Goal: Information Seeking & Learning: Learn about a topic

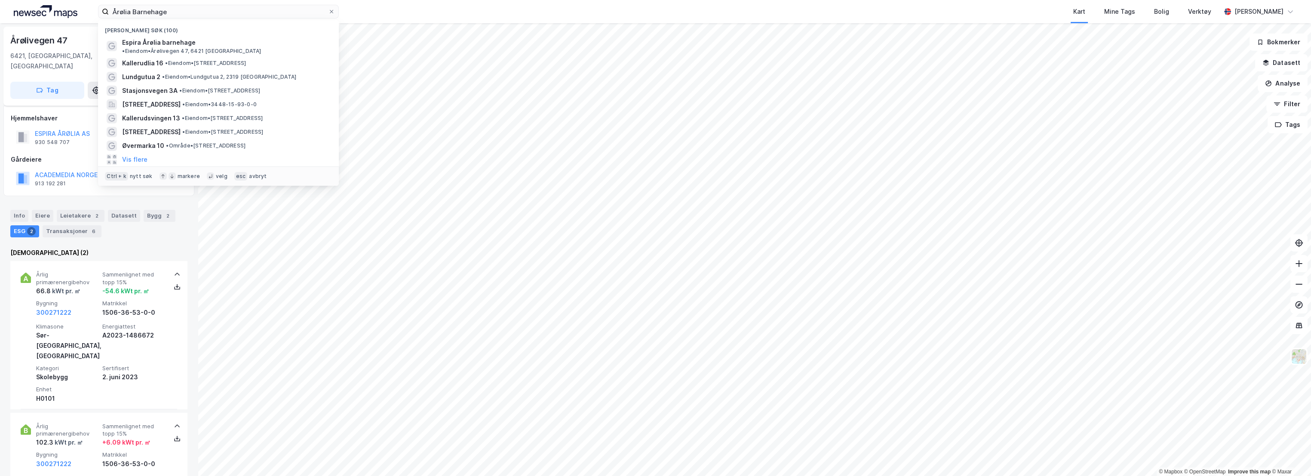
scroll to position [89, 0]
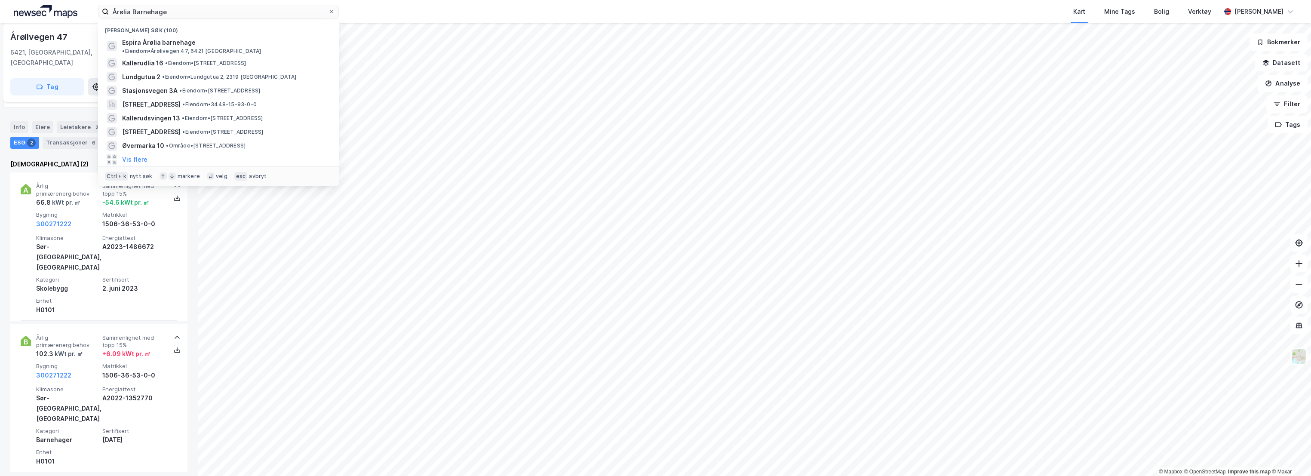
click at [200, 9] on input "Årølia Barnehage" at bounding box center [218, 11] width 219 height 13
type input "r"
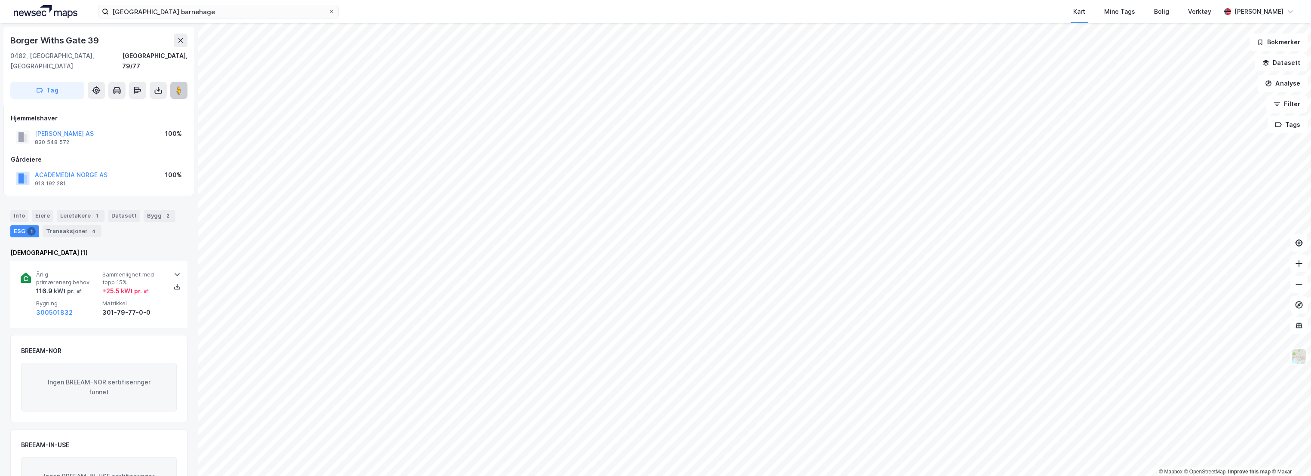
click at [183, 82] on button at bounding box center [178, 90] width 17 height 17
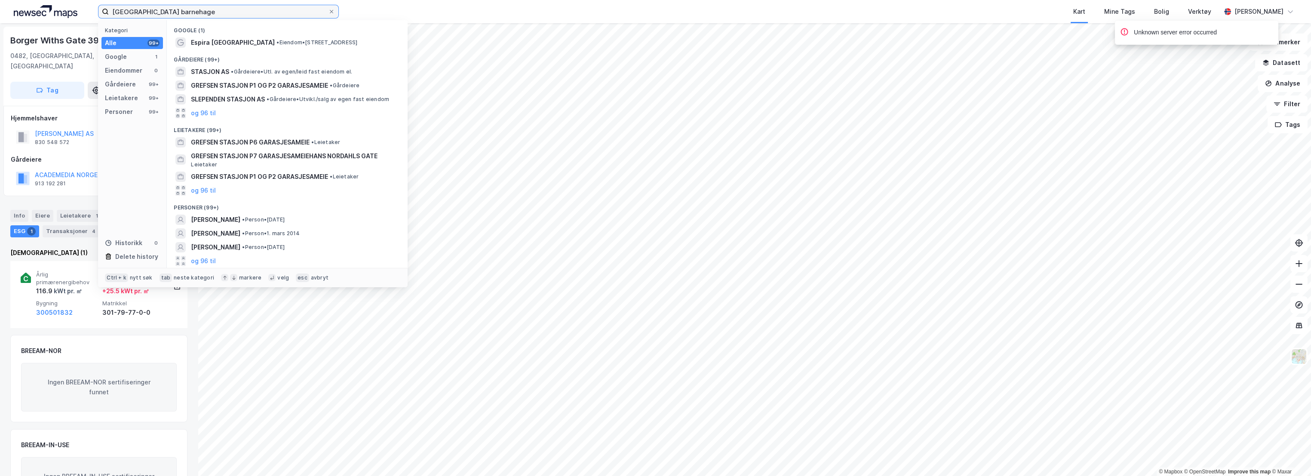
drag, startPoint x: 158, startPoint y: 12, endPoint x: 96, endPoint y: 12, distance: 61.9
click at [96, 12] on div "grefsen stasjon barnehage Kategori Alle 99+ Google 1 Eiendommer 0 Gårdeiere 99+…" at bounding box center [655, 11] width 1311 height 23
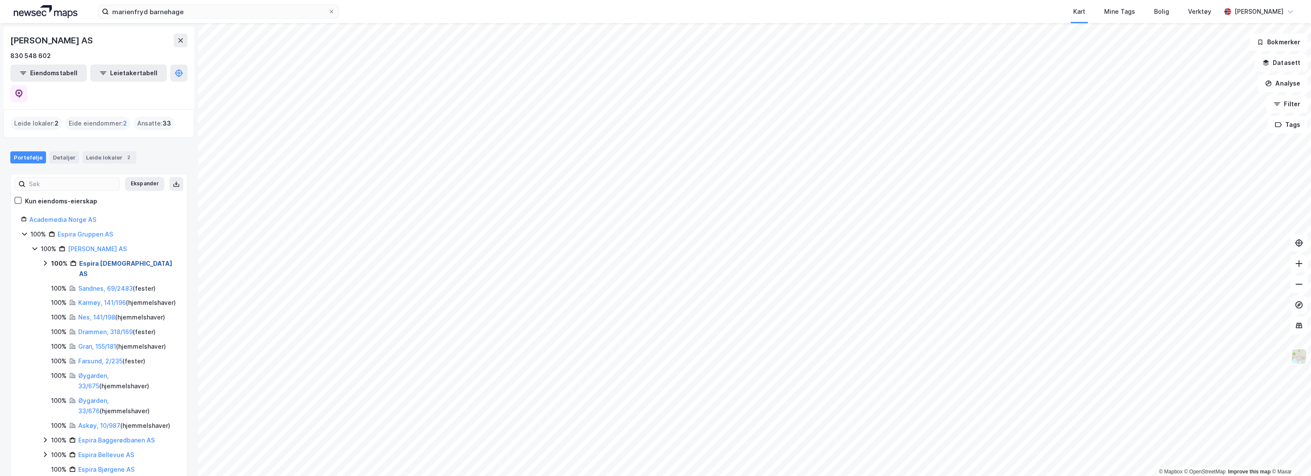
click at [93, 260] on link "Espira [DEMOGRAPHIC_DATA] AS" at bounding box center [125, 269] width 93 height 18
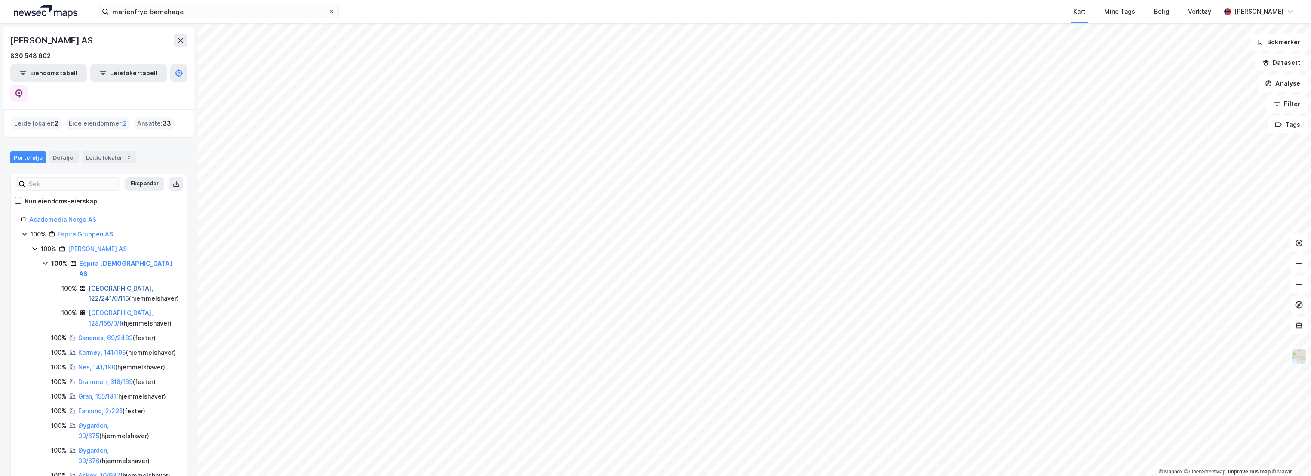
click at [104, 285] on link "[GEOGRAPHIC_DATA], 122/241/0/116" at bounding box center [121, 294] width 64 height 18
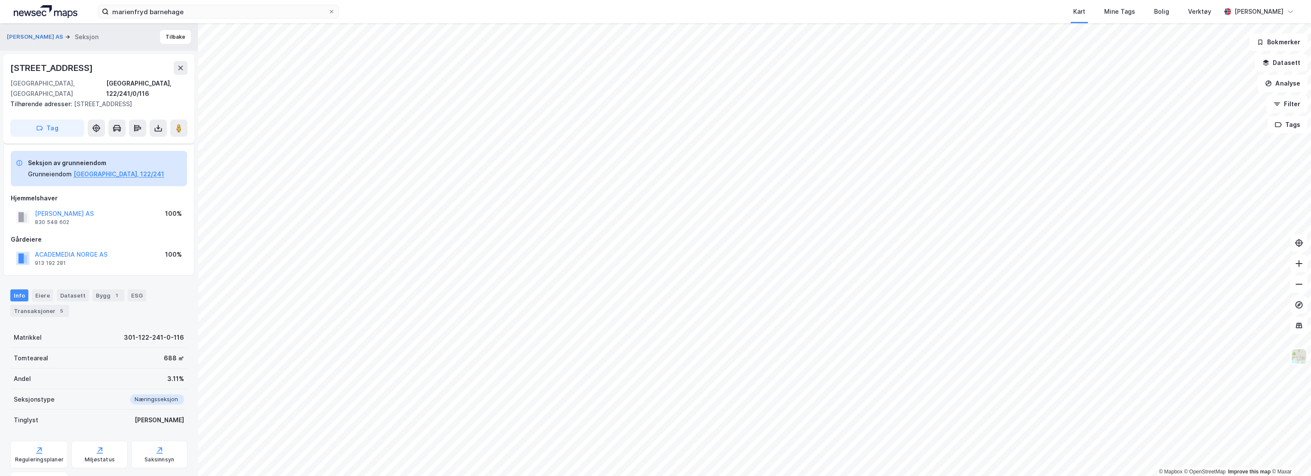
scroll to position [89, 0]
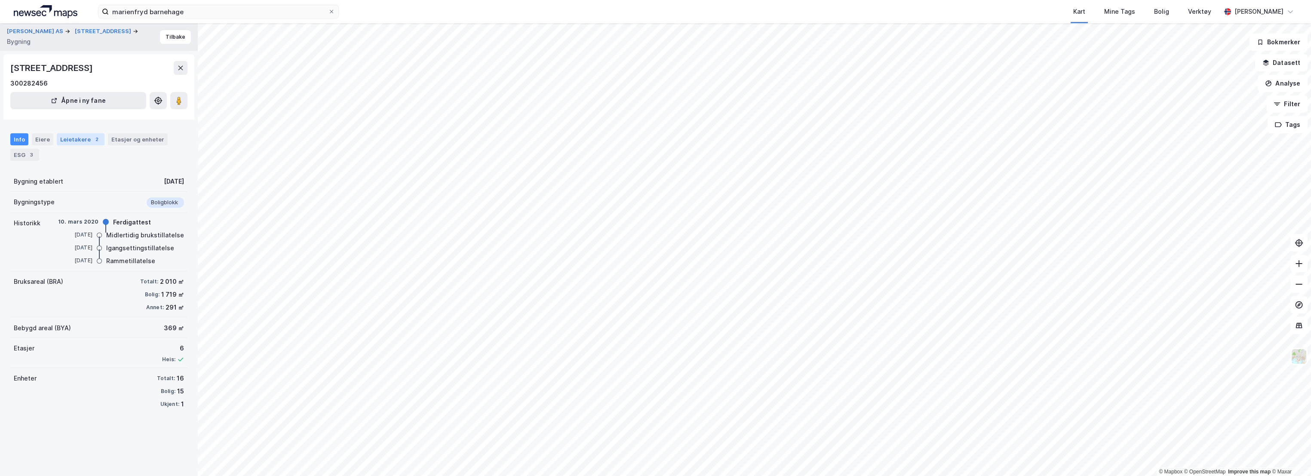
click at [68, 141] on div "Leietakere 2" at bounding box center [81, 139] width 48 height 12
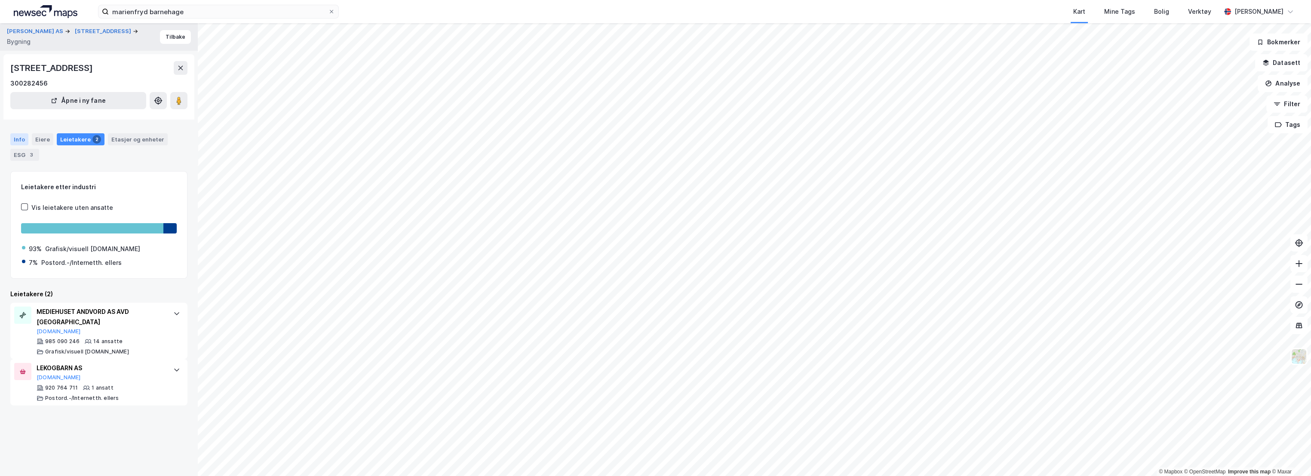
click at [20, 138] on div "Info" at bounding box center [19, 139] width 18 height 12
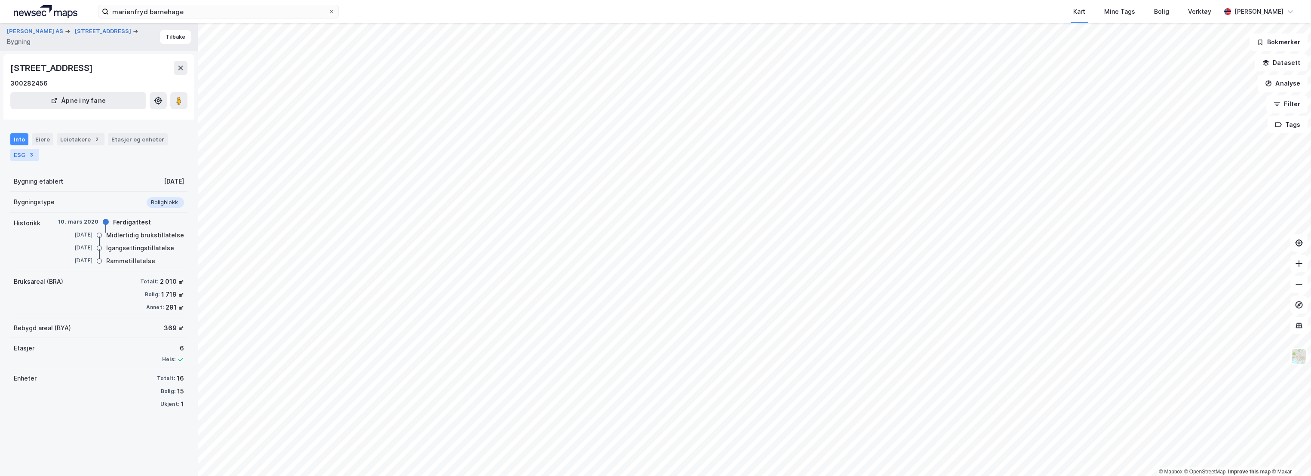
click at [27, 155] on div "3" at bounding box center [31, 154] width 9 height 9
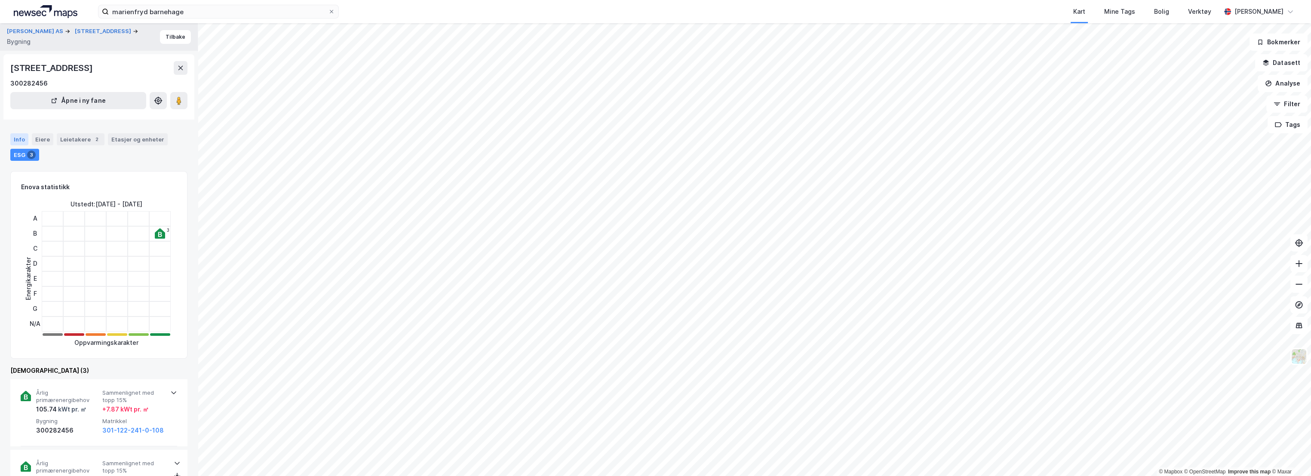
click at [16, 141] on div "Info" at bounding box center [19, 139] width 18 height 12
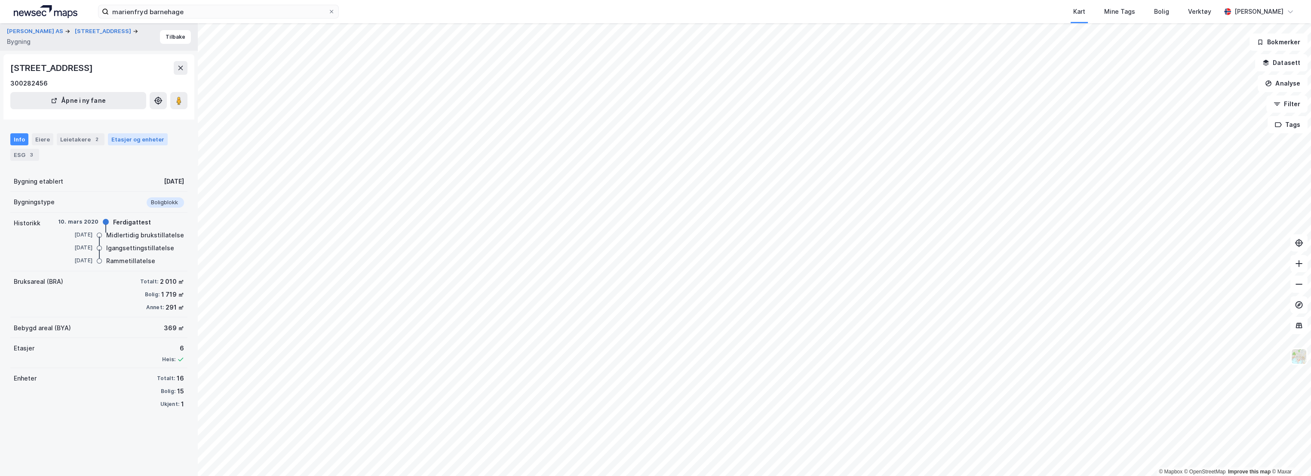
click at [135, 139] on div "Etasjer og enheter" at bounding box center [137, 139] width 53 height 8
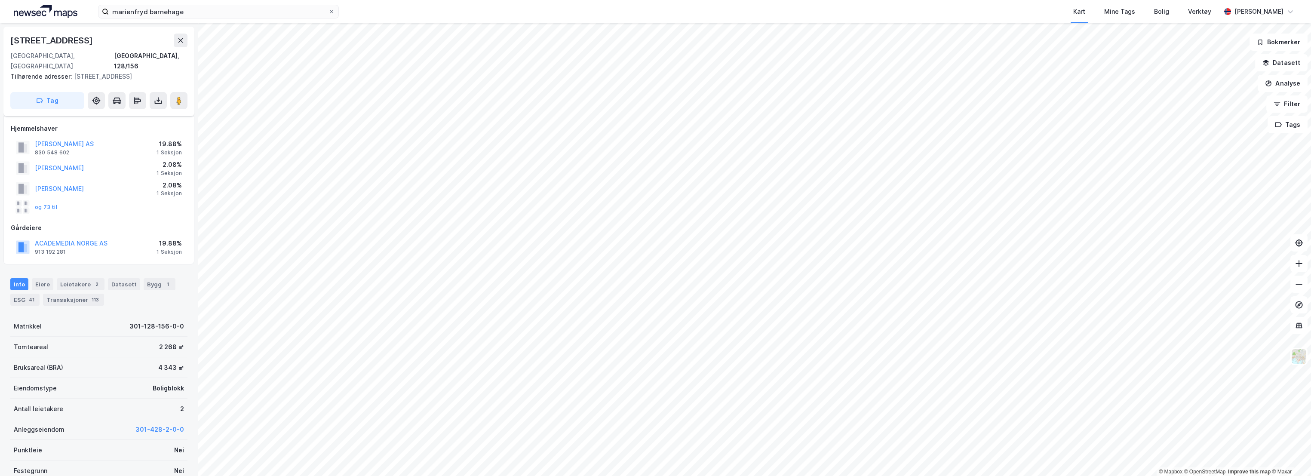
scroll to position [89, 0]
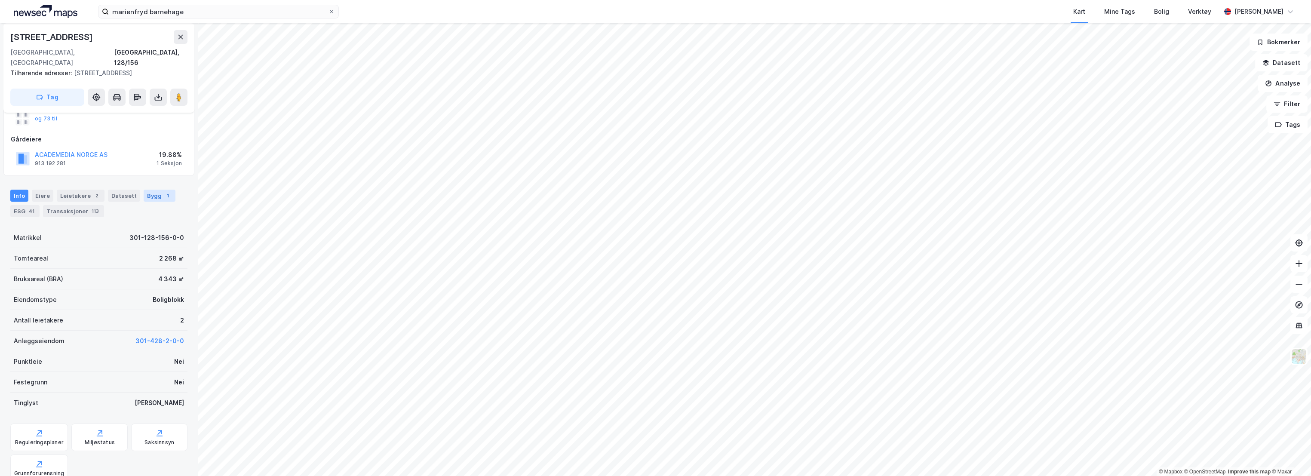
click at [154, 190] on div "Bygg 1" at bounding box center [160, 196] width 32 height 12
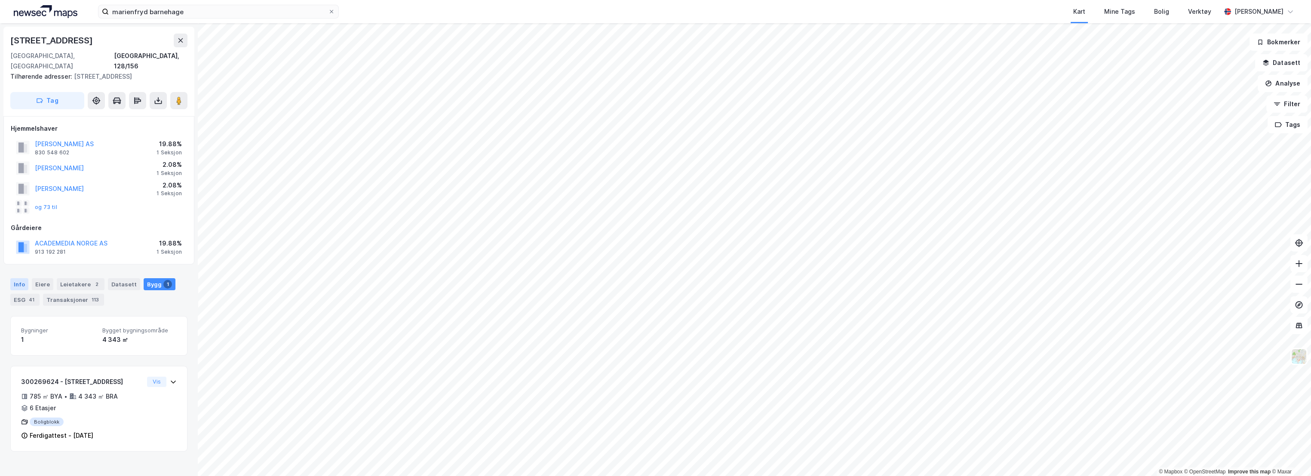
click at [20, 278] on div "Info" at bounding box center [19, 284] width 18 height 12
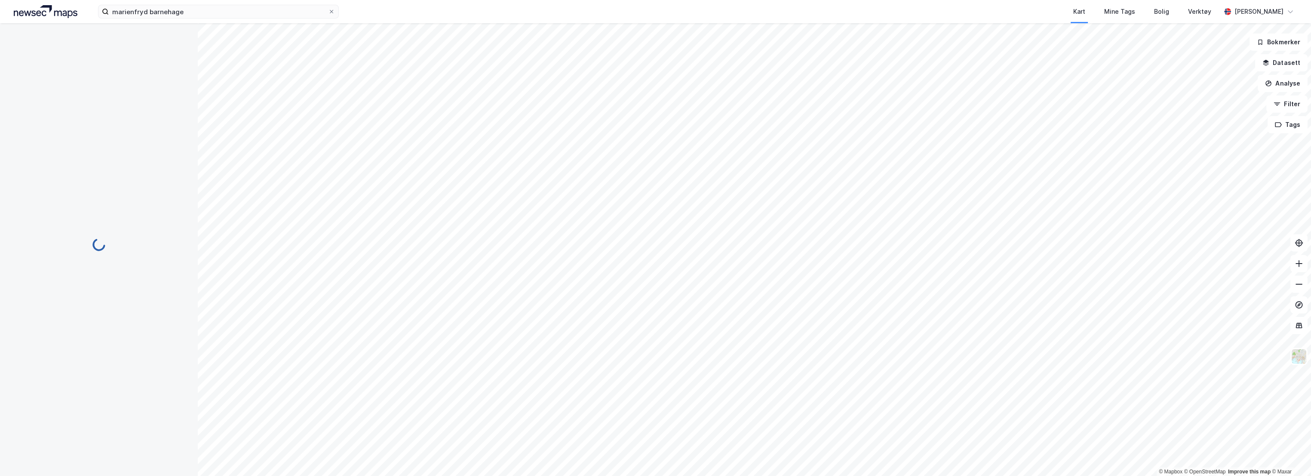
scroll to position [1, 0]
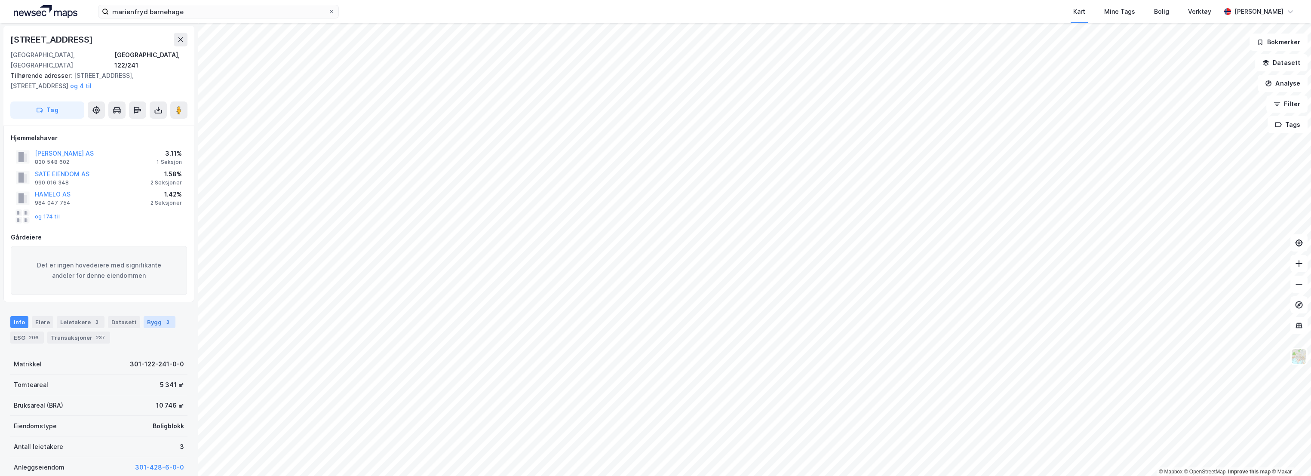
click at [145, 316] on div "Bygg 3" at bounding box center [160, 322] width 32 height 12
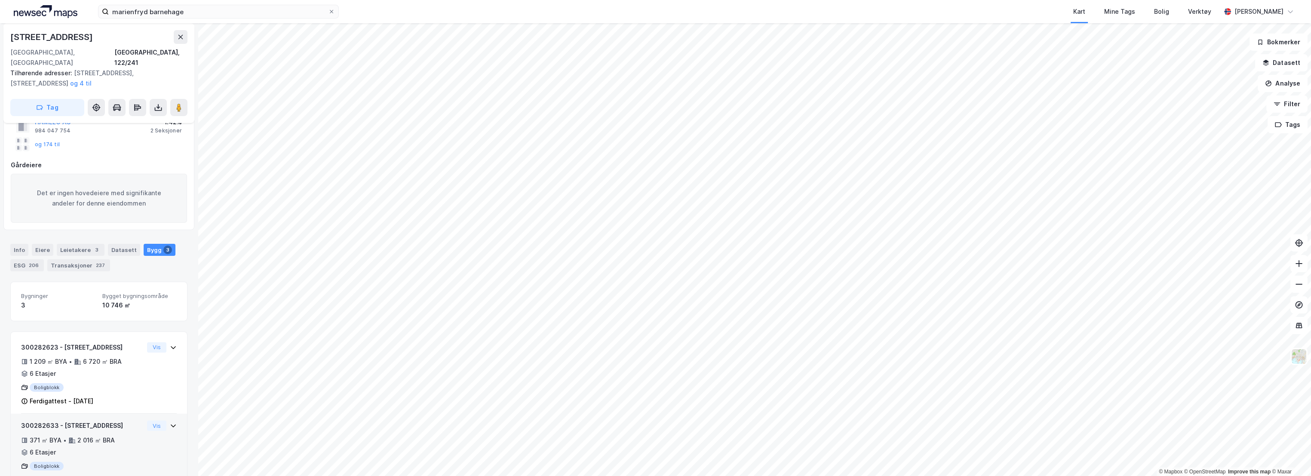
scroll to position [143, 0]
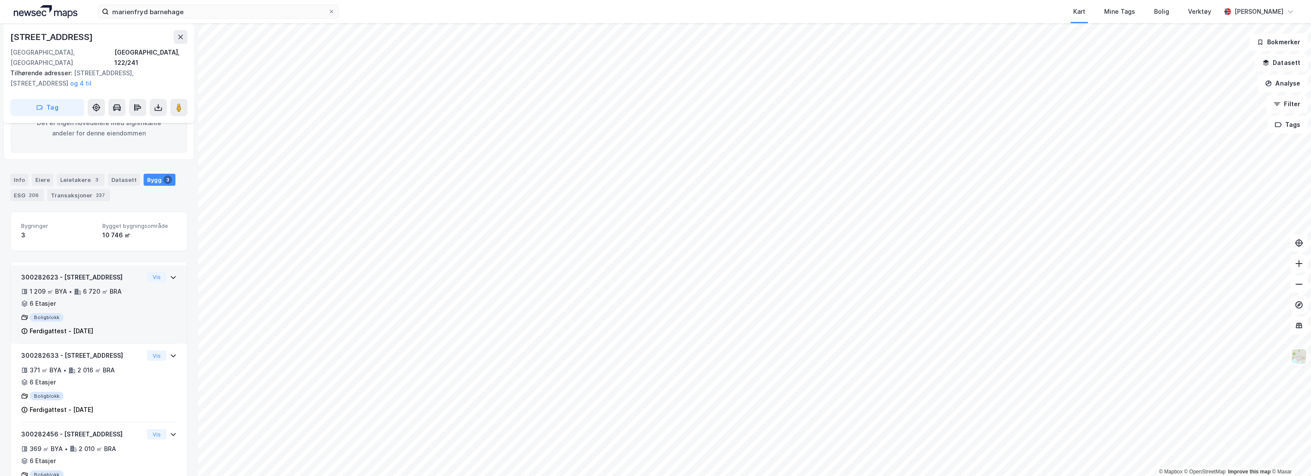
click at [134, 286] on div "1 209 ㎡ BYA • 6 720 ㎡ BRA • 6 Etasjer" at bounding box center [82, 297] width 123 height 22
click at [122, 272] on div "300282623 - [STREET_ADDRESS] 1 209 ㎡ BYA • 6 720 ㎡ BRA • 6 Etasjer Boligblokk F…" at bounding box center [82, 304] width 123 height 64
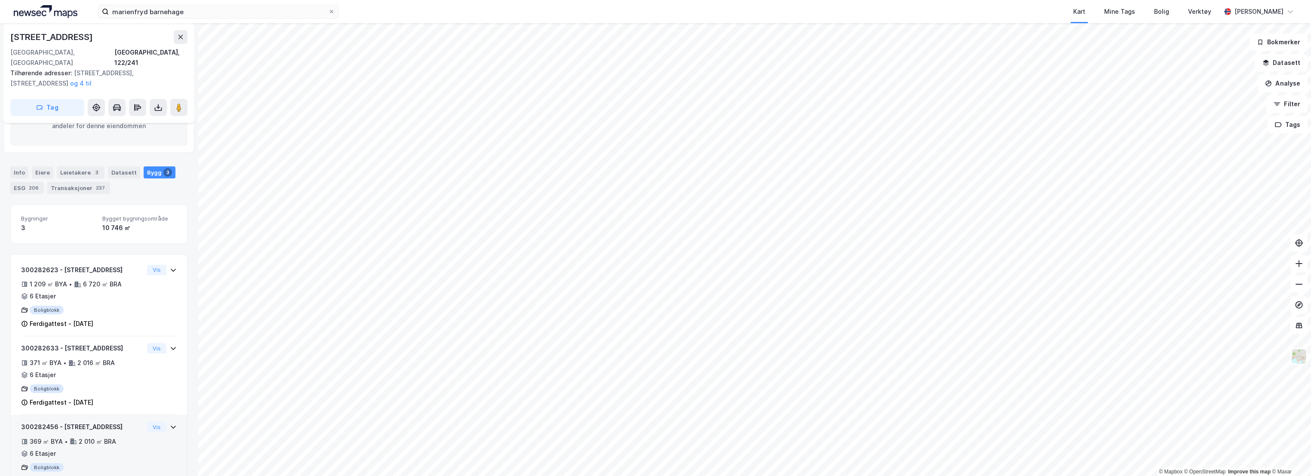
scroll to position [171, 0]
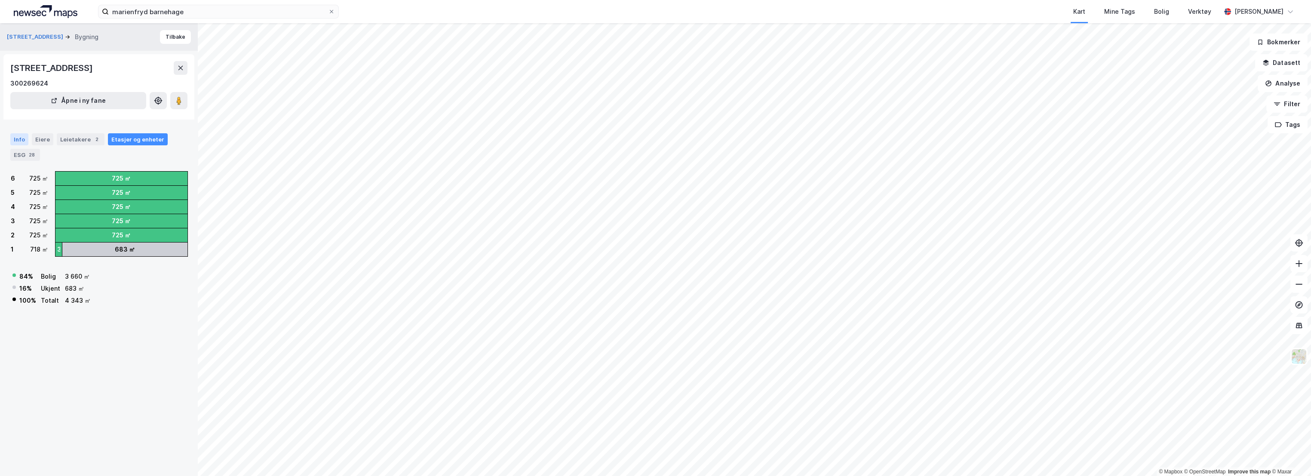
click at [21, 139] on div "Info" at bounding box center [19, 139] width 18 height 12
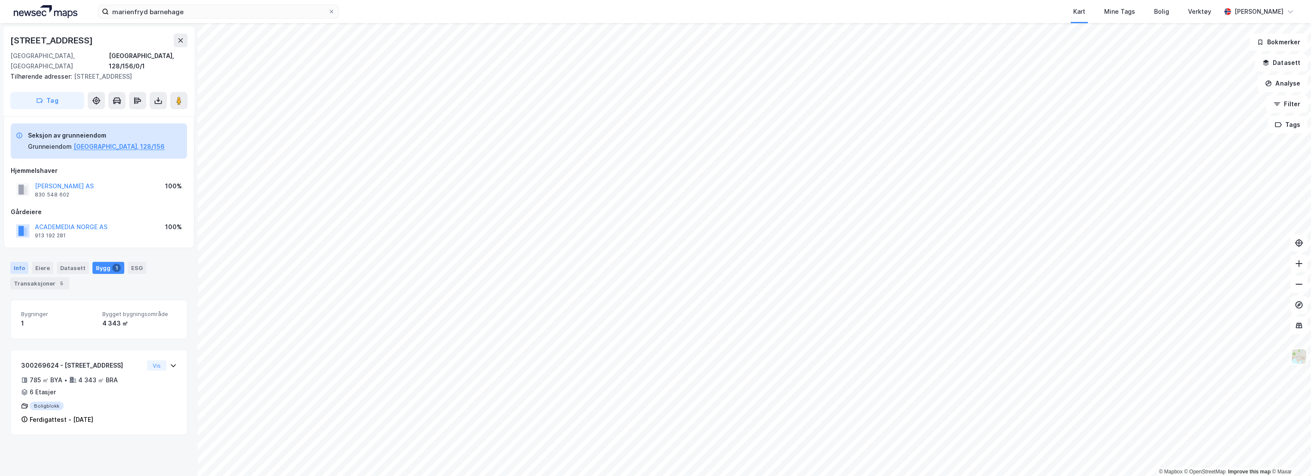
click at [17, 262] on div "Info" at bounding box center [19, 268] width 18 height 12
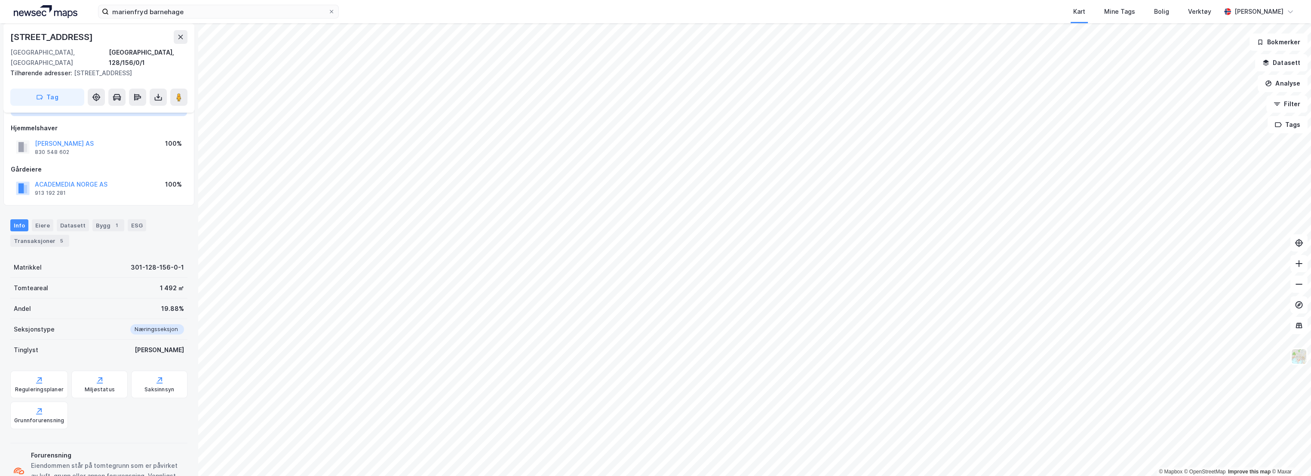
scroll to position [69, 0]
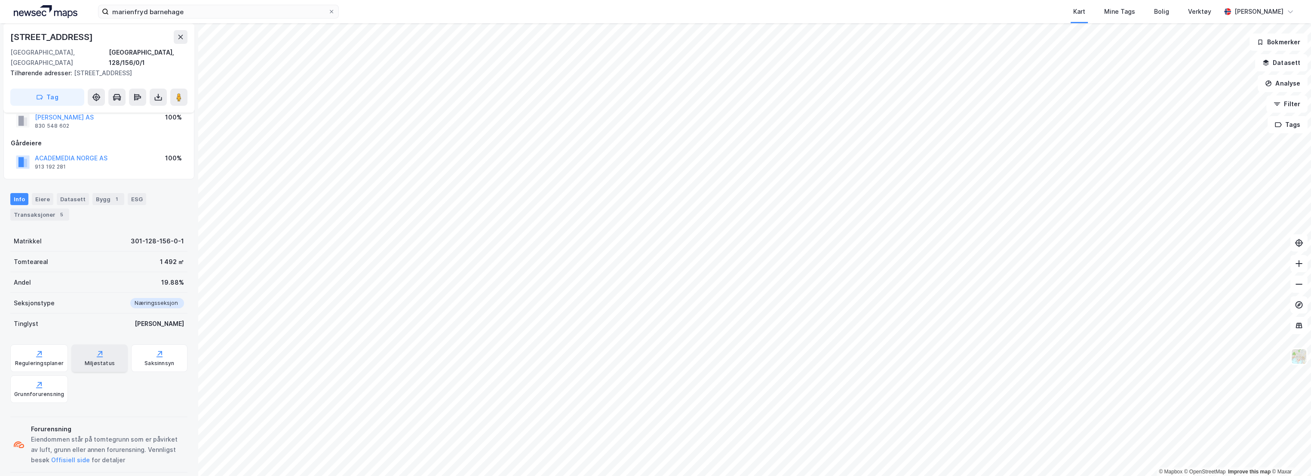
click at [98, 360] on div "Miljøstatus" at bounding box center [100, 363] width 30 height 7
click at [44, 347] on div "Reguleringsplaner" at bounding box center [39, 358] width 58 height 28
click at [134, 9] on input "marienfryd barnehage" at bounding box center [218, 11] width 219 height 13
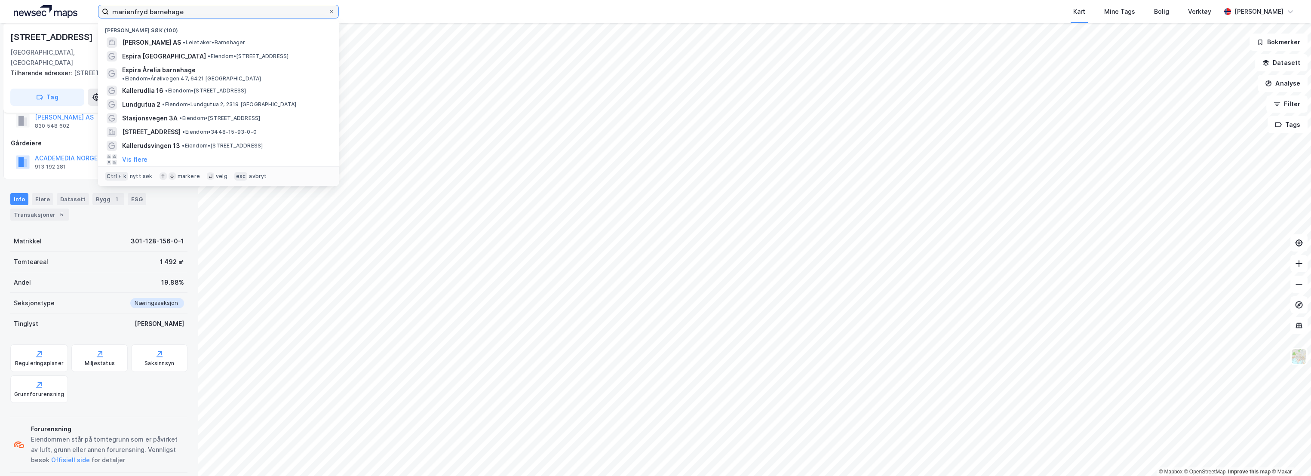
click at [134, 9] on input "marienfryd barnehage" at bounding box center [218, 11] width 219 height 13
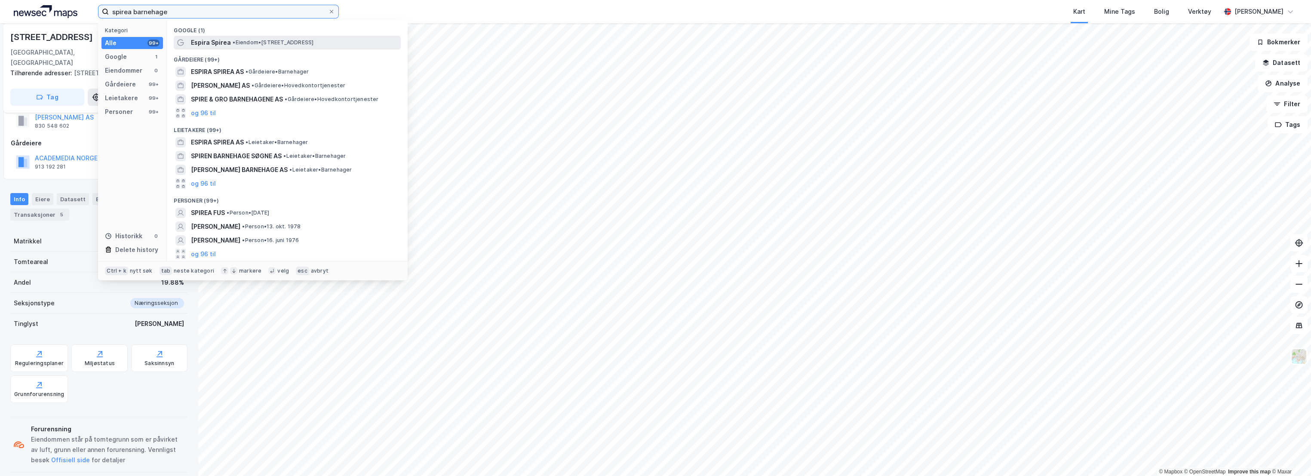
type input "spirea barnehage"
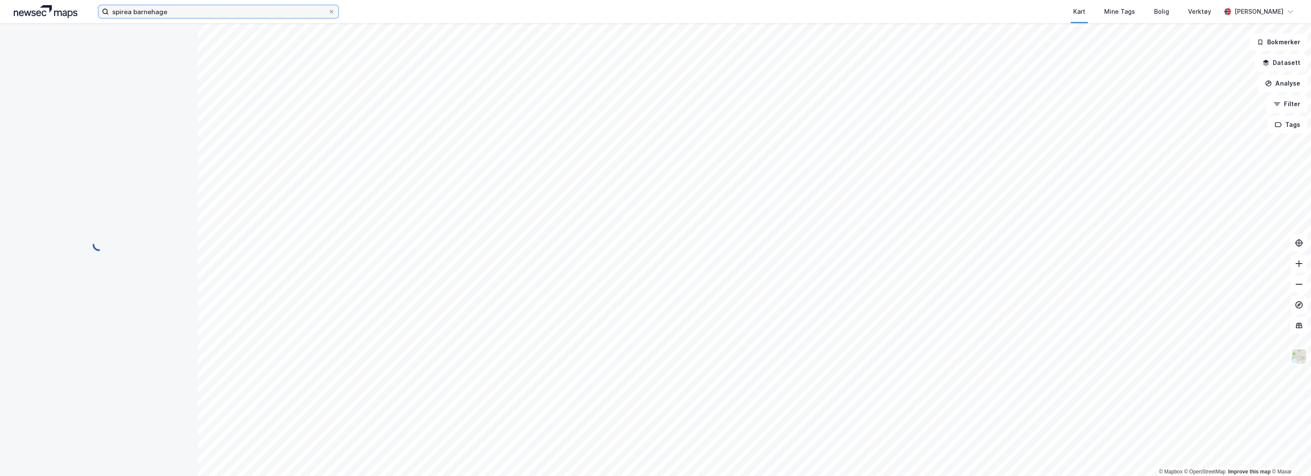
scroll to position [69, 0]
